Goal: Transaction & Acquisition: Register for event/course

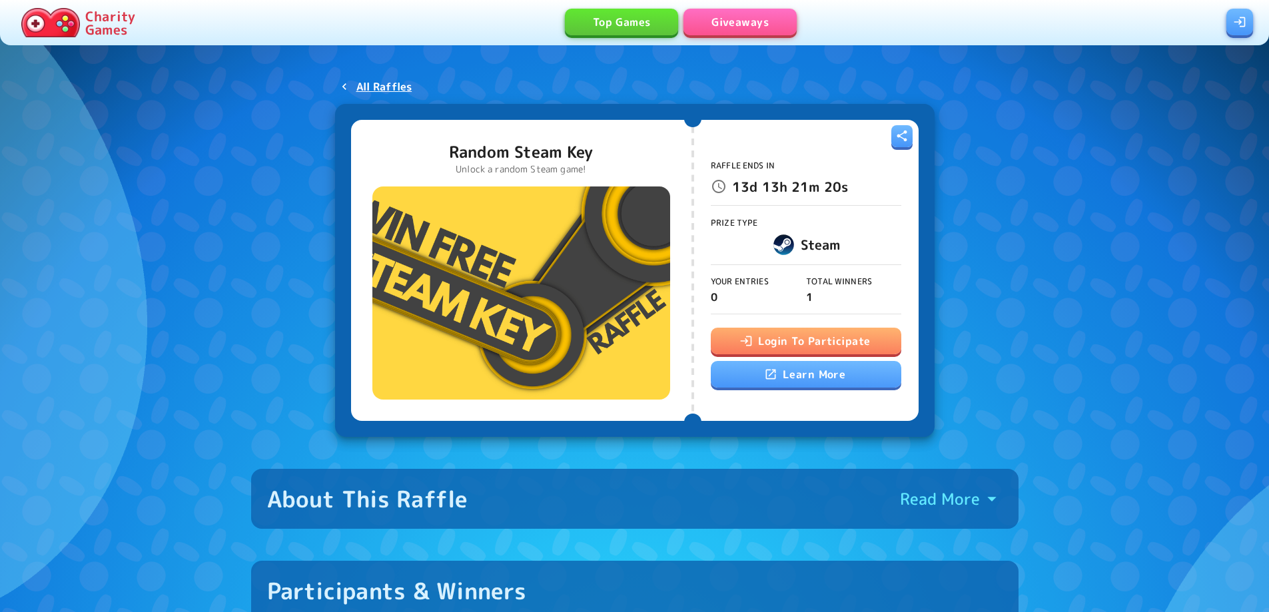
click at [871, 341] on button "Login To Participate" at bounding box center [806, 341] width 190 height 27
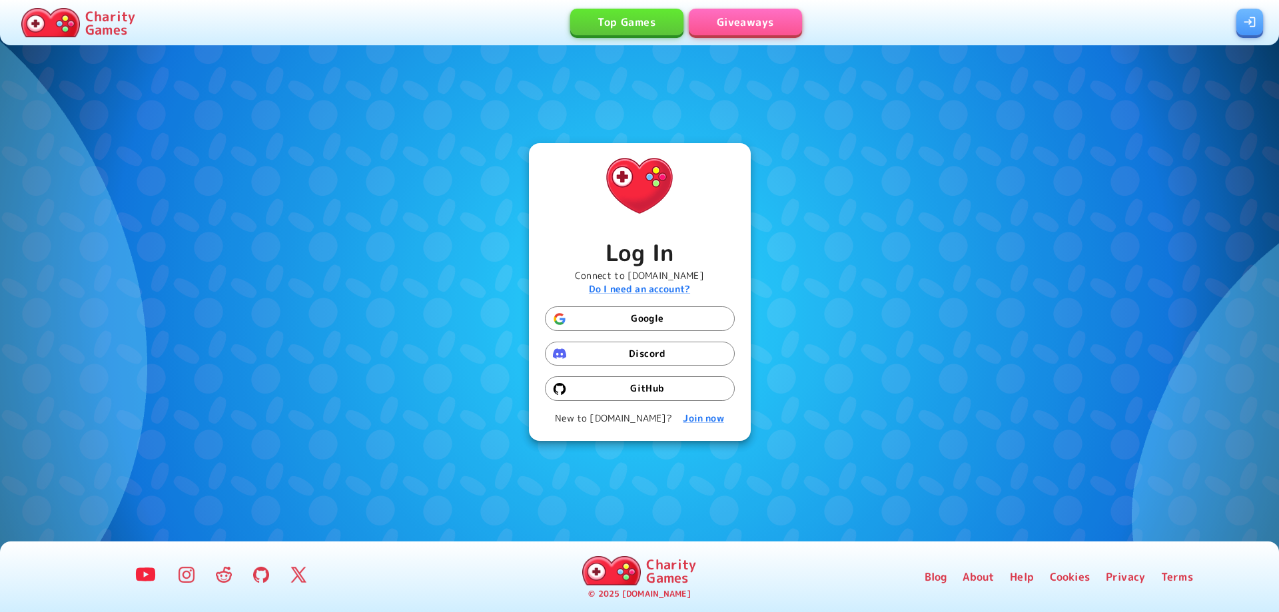
click at [659, 324] on button "Google" at bounding box center [640, 318] width 190 height 25
click at [646, 314] on button "Google" at bounding box center [640, 318] width 190 height 25
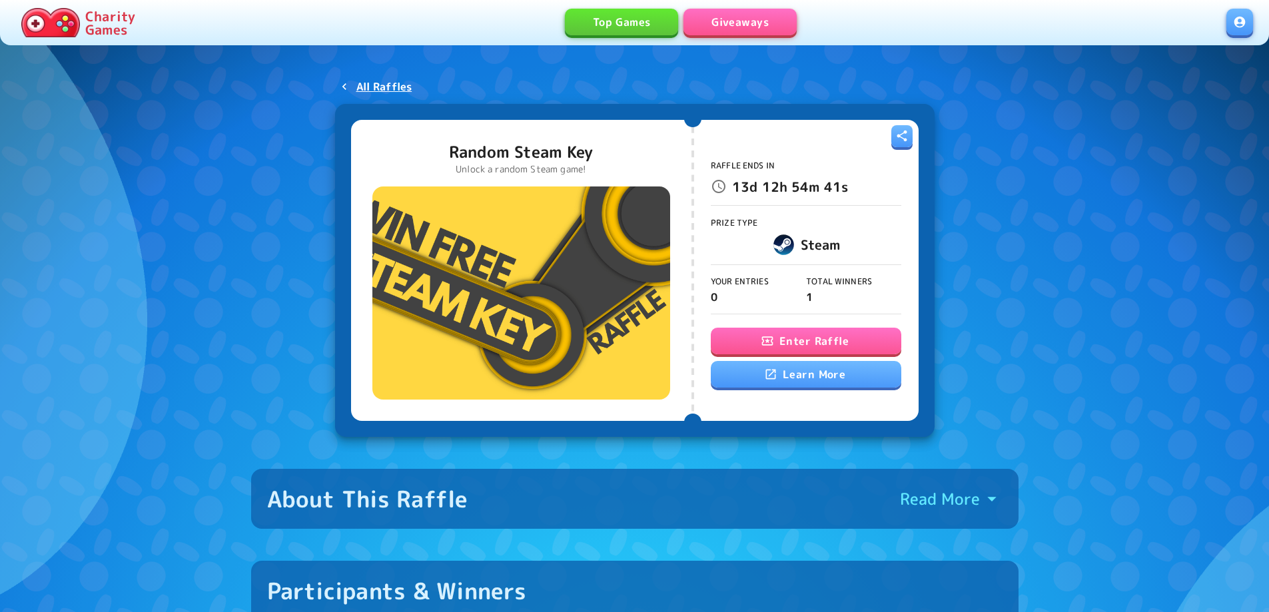
click at [811, 338] on button "Enter Raffle" at bounding box center [806, 341] width 190 height 27
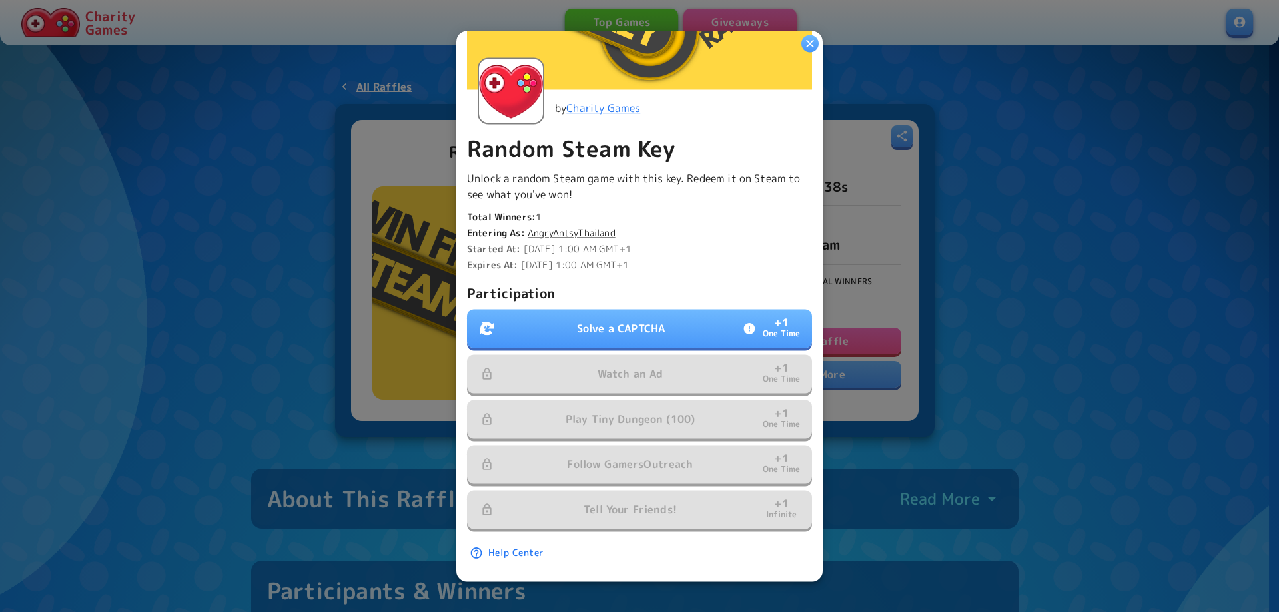
scroll to position [206, 0]
click at [627, 320] on p "Solve a CAPTCHA" at bounding box center [621, 328] width 88 height 16
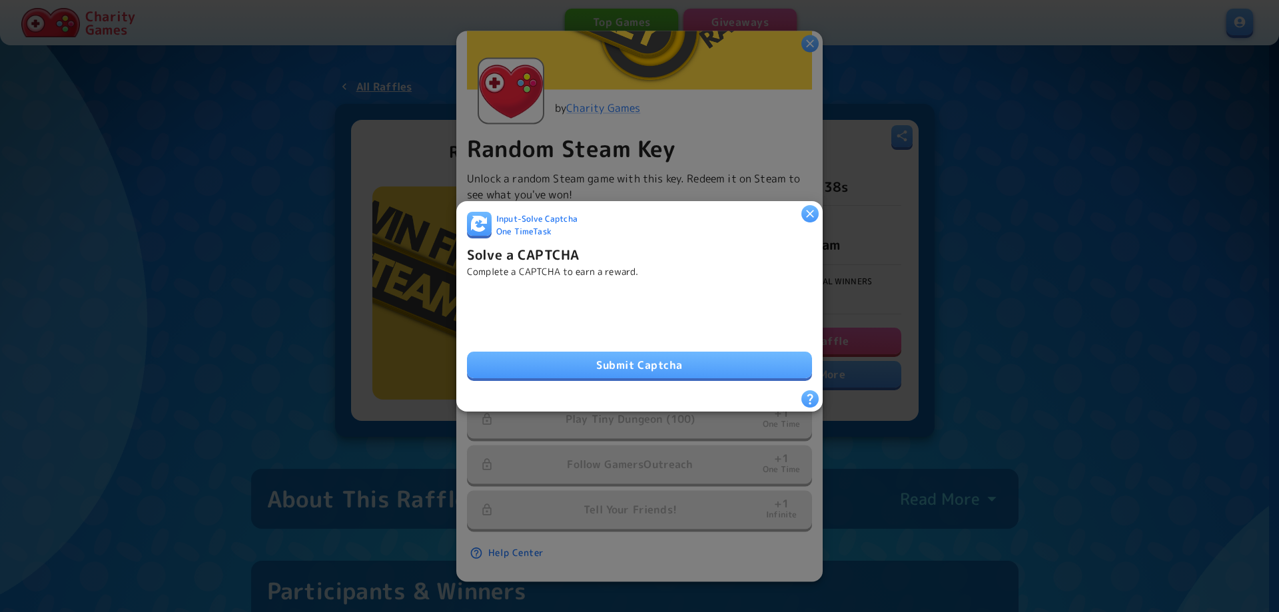
click at [645, 368] on button "Submit Captcha" at bounding box center [639, 365] width 345 height 27
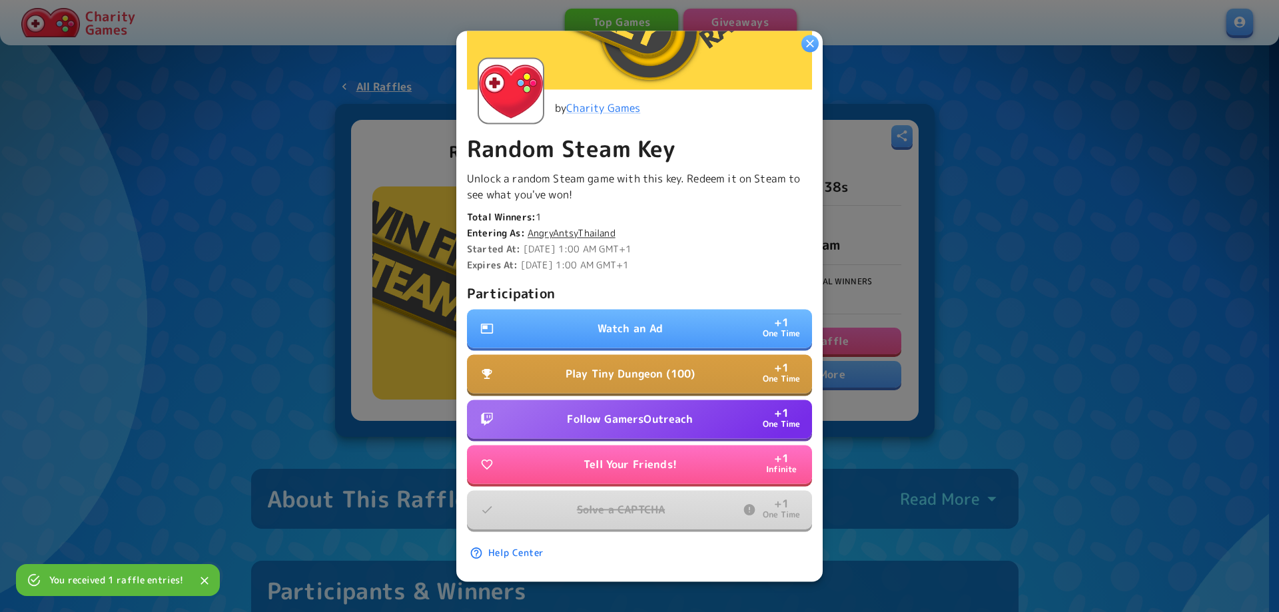
click at [743, 365] on button "Play Tiny Dungeon (100) + 1 One Time" at bounding box center [639, 373] width 345 height 39
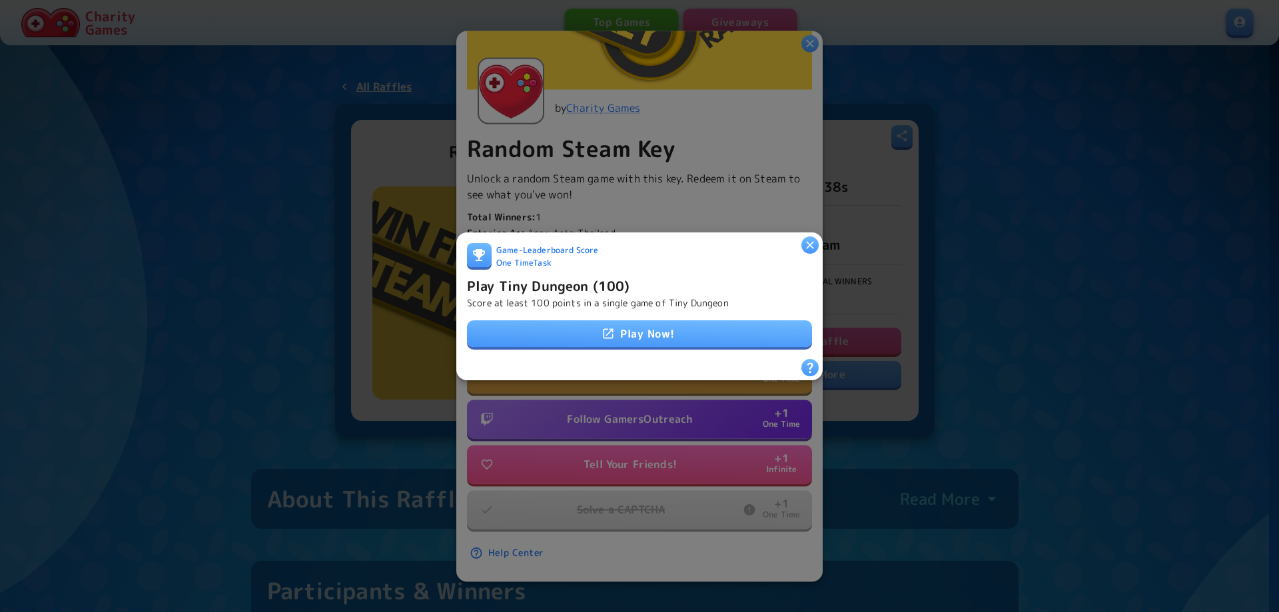
click at [643, 334] on link "Play Now!" at bounding box center [639, 333] width 345 height 27
click at [684, 358] on div "Game - Leaderboard Score One Time Task Play Tiny Dungeon (100) Score at least 1…" at bounding box center [639, 305] width 345 height 127
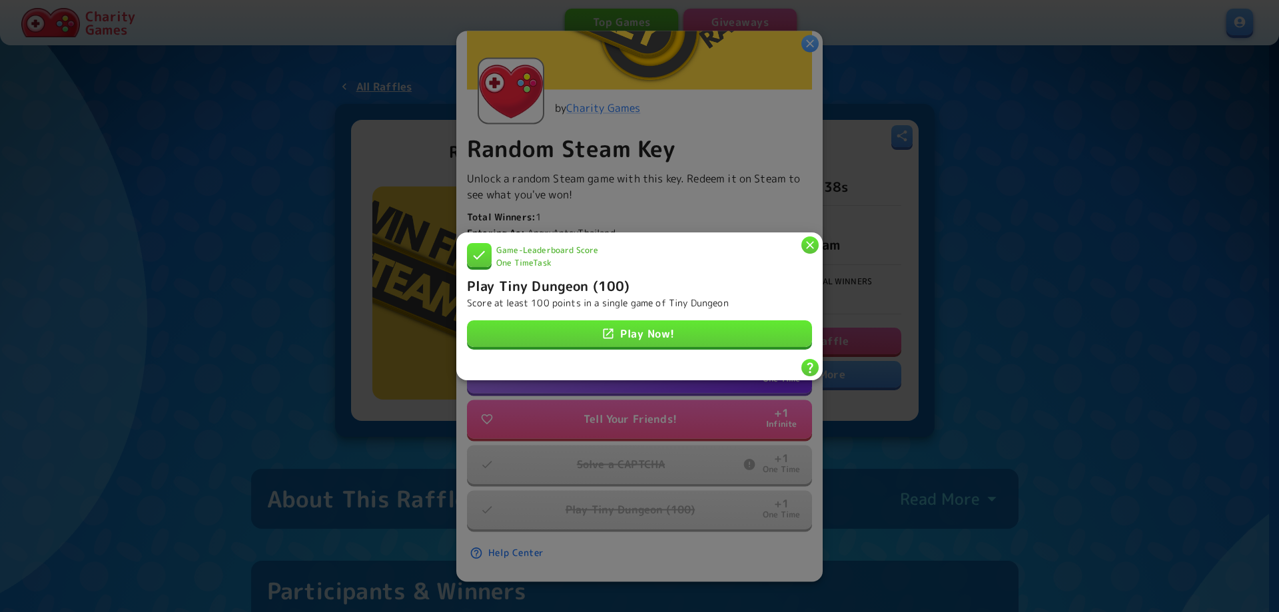
click at [810, 243] on icon "button" at bounding box center [809, 244] width 13 height 13
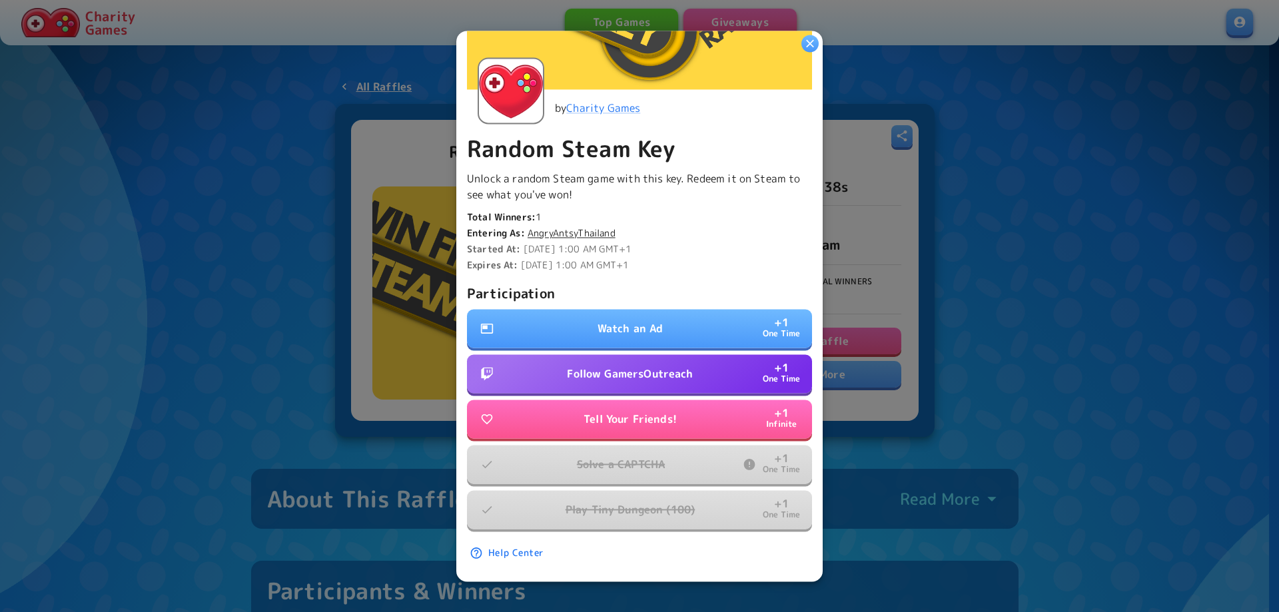
click at [645, 416] on p "Tell Your Friends!" at bounding box center [629, 419] width 93 height 16
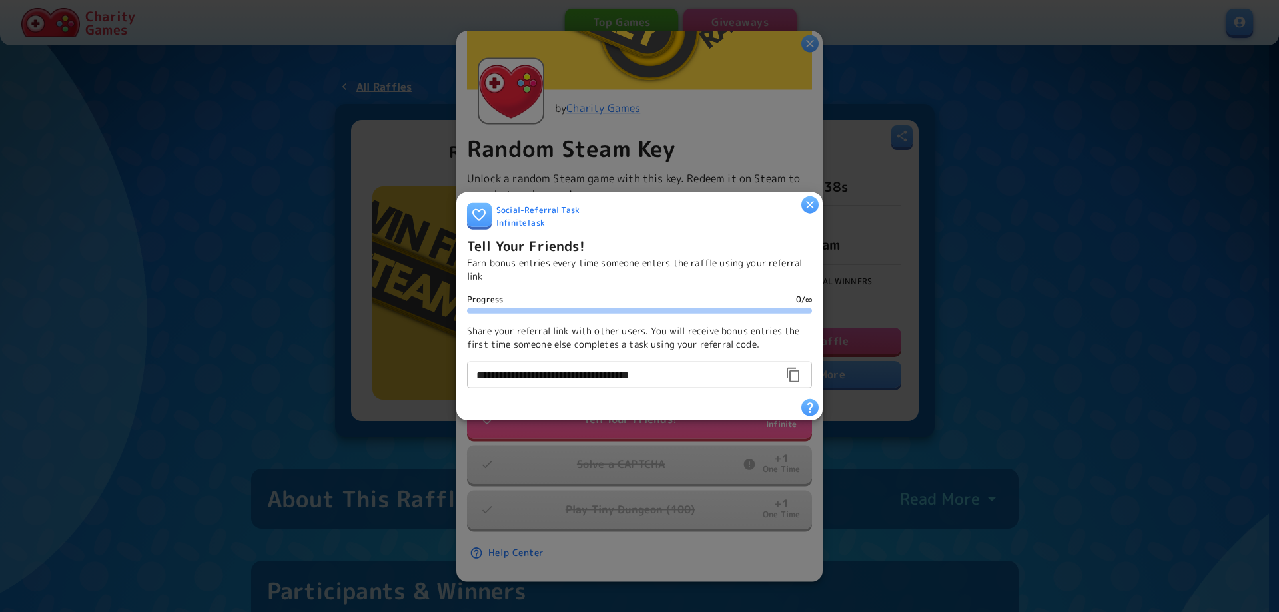
click at [786, 370] on icon "button" at bounding box center [793, 375] width 16 height 16
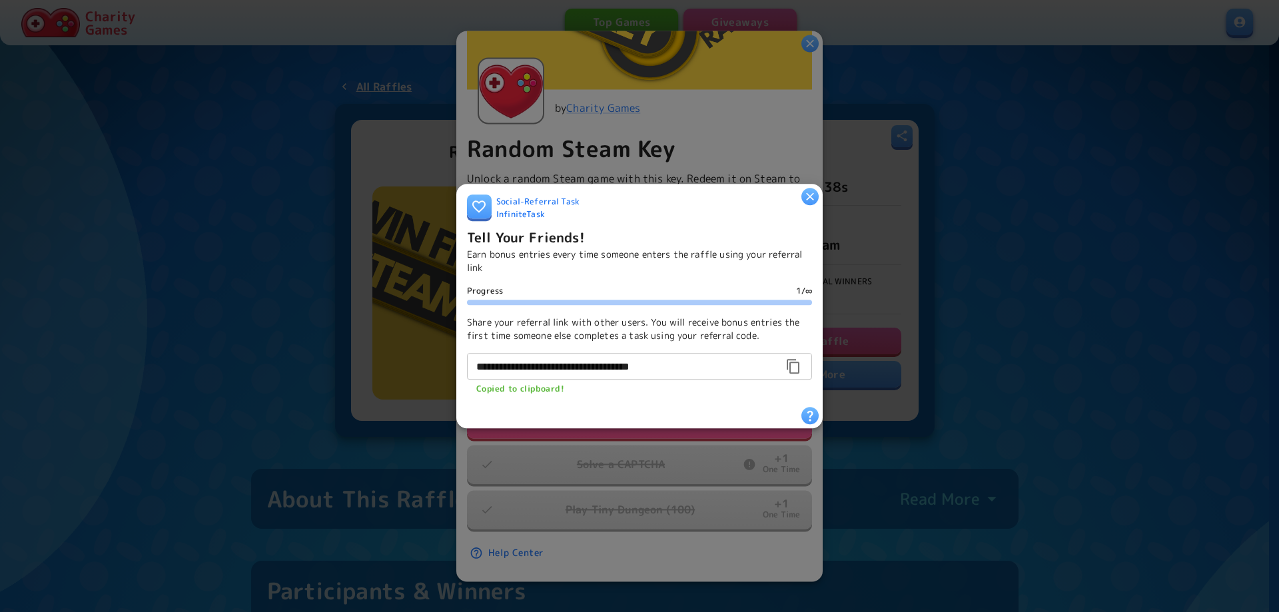
click at [809, 192] on icon "button" at bounding box center [810, 196] width 8 height 8
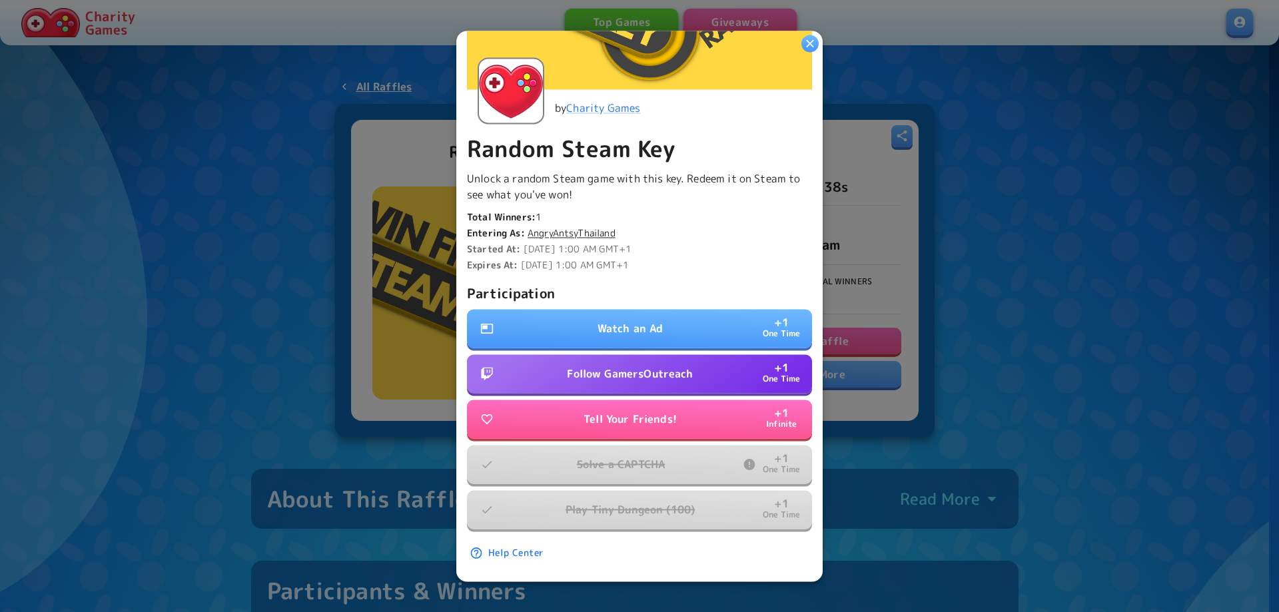
click at [685, 319] on button "Watch an Ad + 1 One Time" at bounding box center [639, 328] width 345 height 39
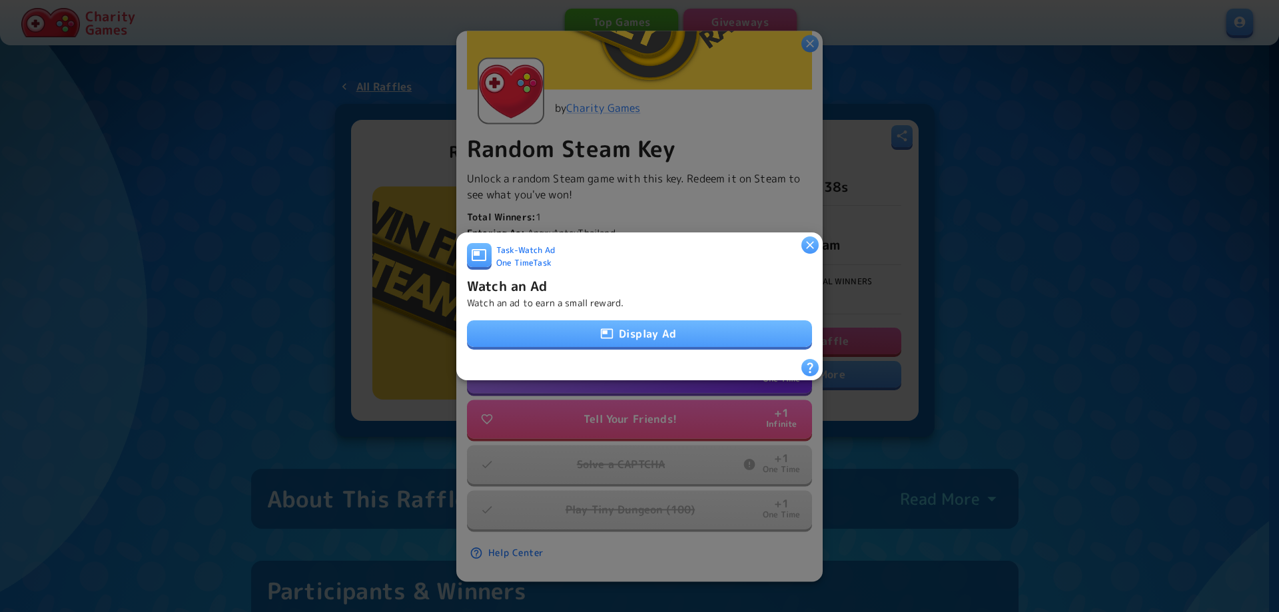
click at [651, 336] on button "Display Ad" at bounding box center [639, 333] width 345 height 27
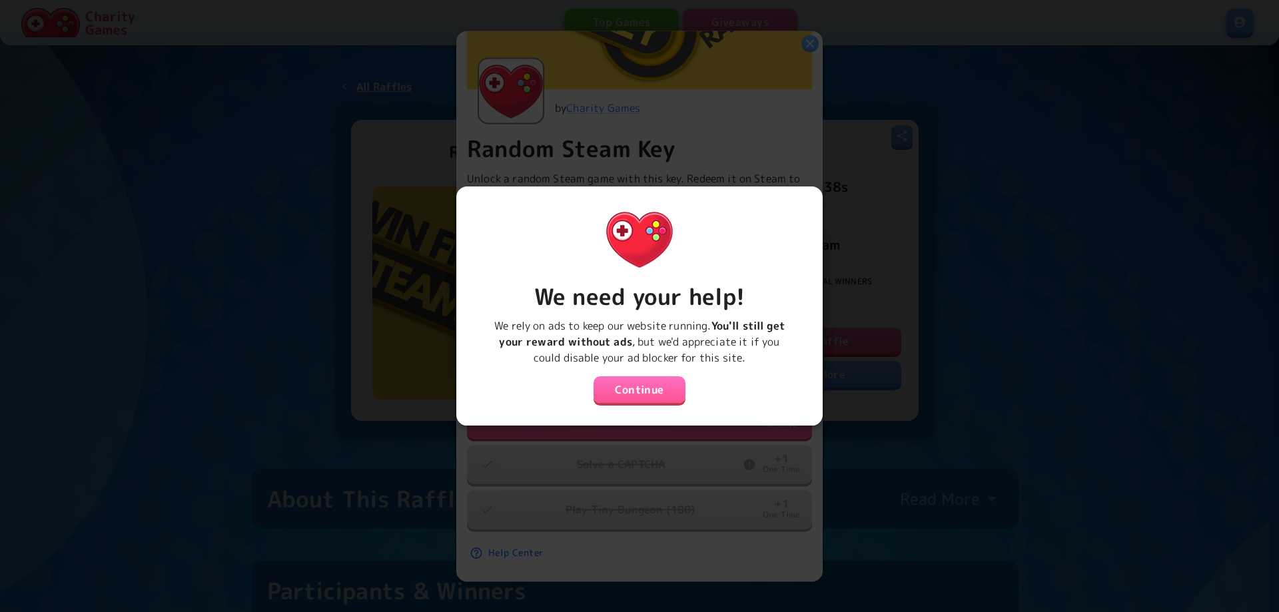
click at [631, 383] on button "Continue" at bounding box center [639, 389] width 92 height 27
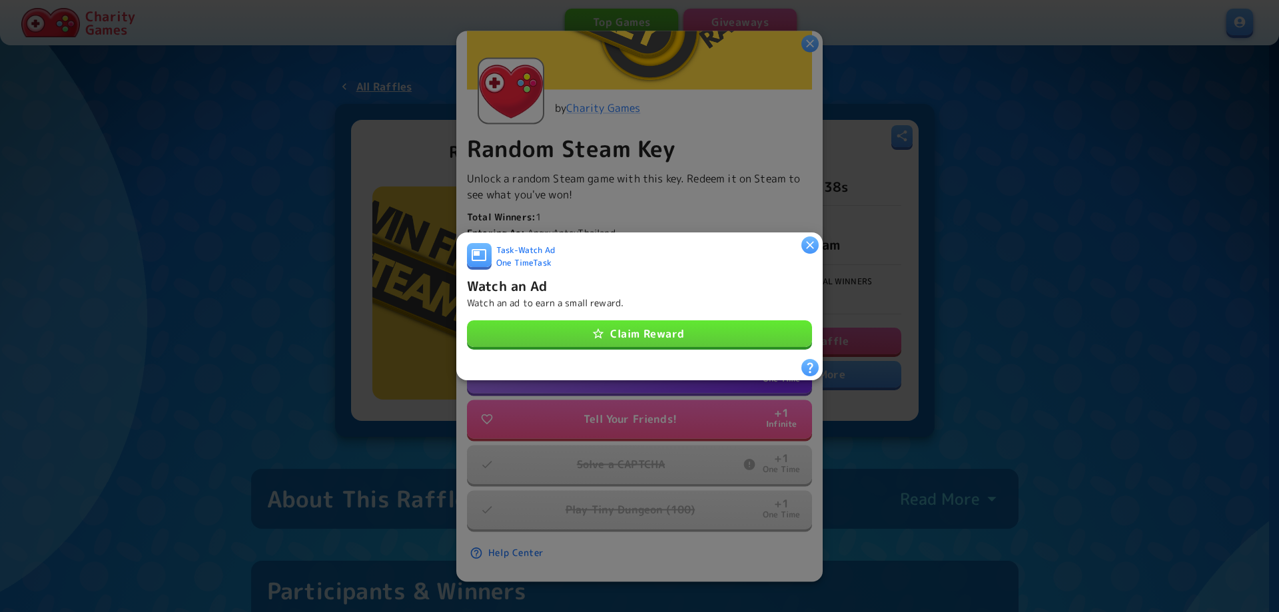
click at [662, 332] on button "Claim Reward" at bounding box center [639, 333] width 345 height 27
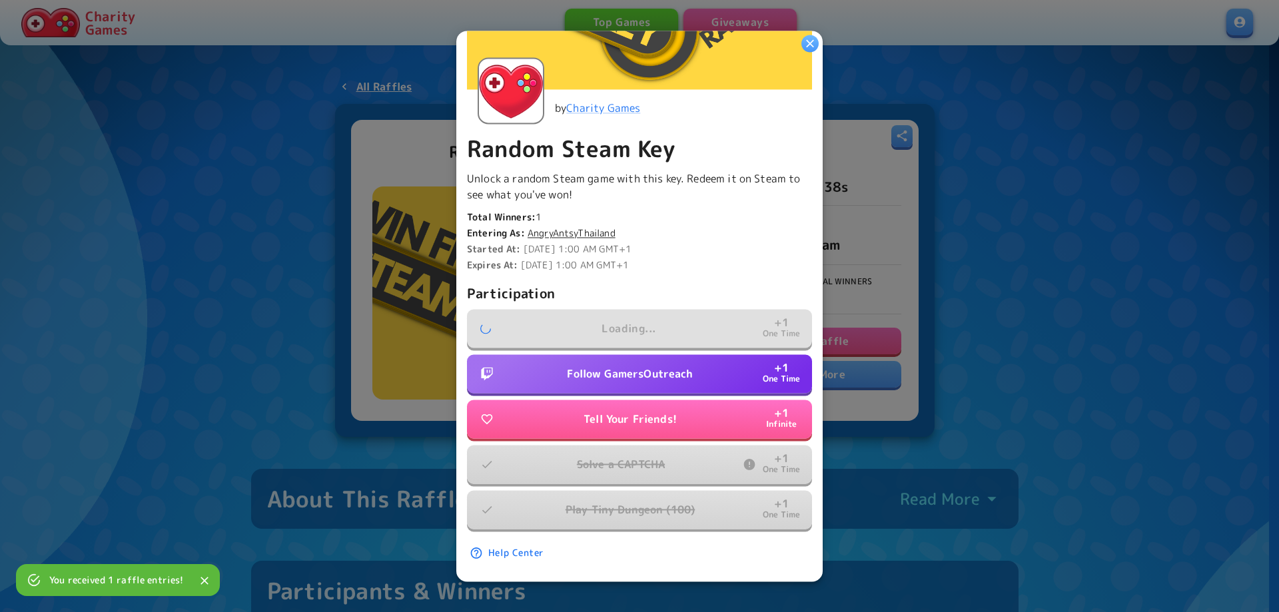
click at [643, 368] on p "Follow GamersOutreach" at bounding box center [630, 374] width 126 height 16
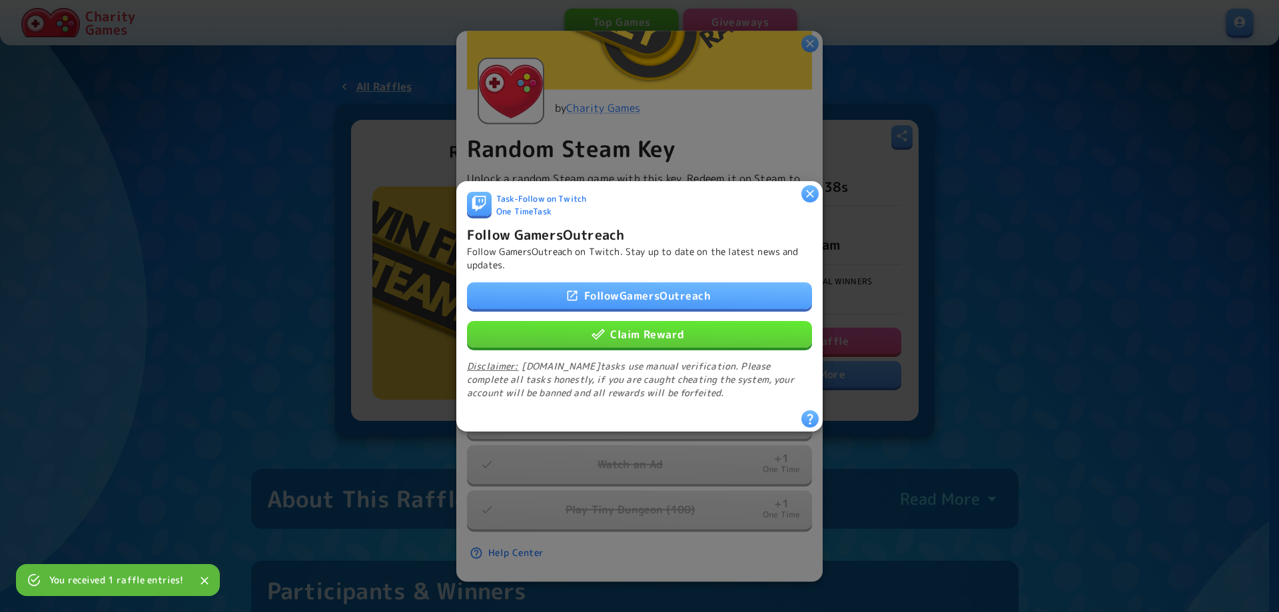
click at [653, 329] on button "Claim Reward" at bounding box center [639, 333] width 345 height 27
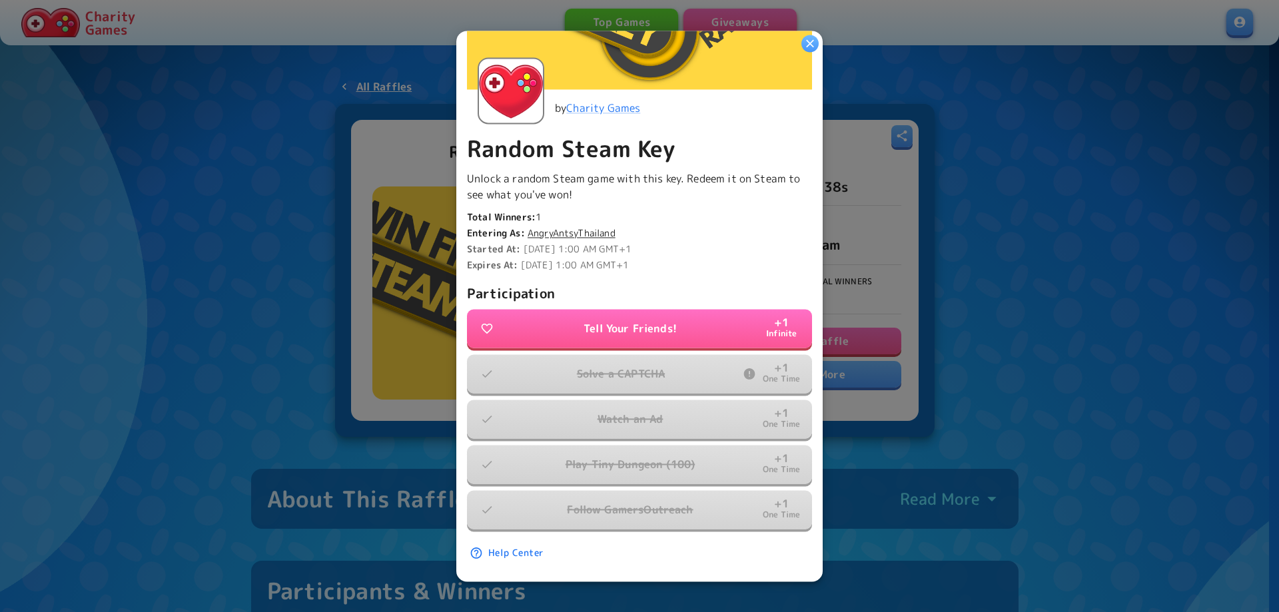
drag, startPoint x: 809, startPoint y: 45, endPoint x: 775, endPoint y: 99, distance: 63.8
click at [761, 105] on div "Ends In 2 weeks Entrants 8 Total entries 30 Your entries 5 by Charity Games Ran…" at bounding box center [639, 306] width 366 height 551
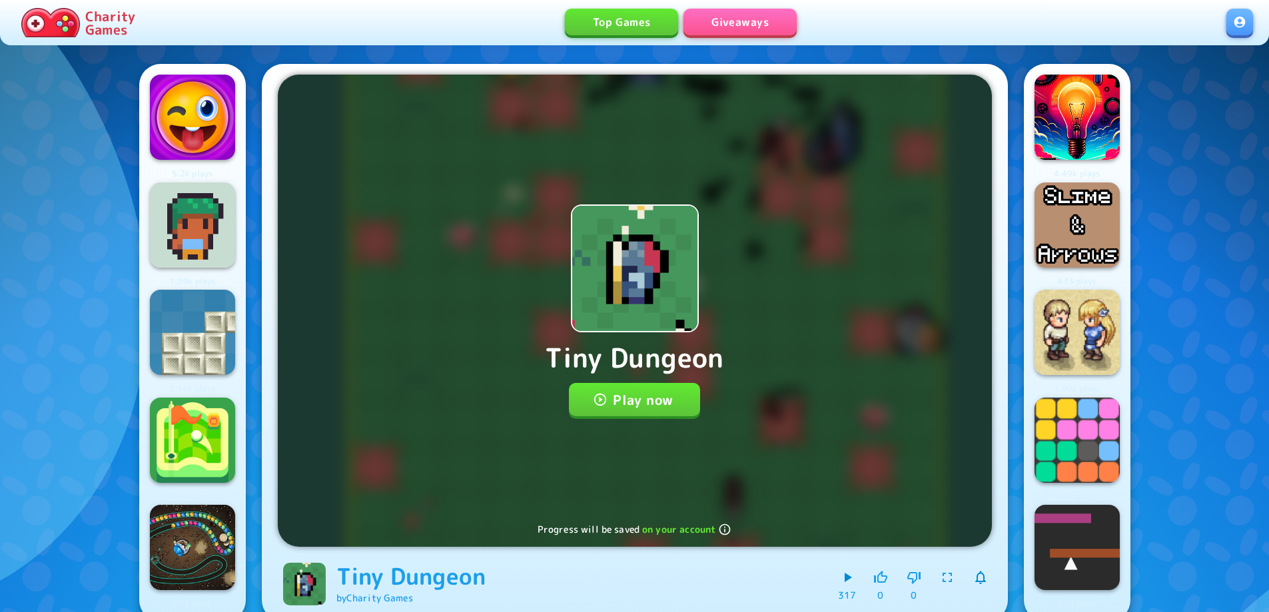
click at [627, 402] on button "Play now" at bounding box center [634, 399] width 131 height 33
